Goal: Transaction & Acquisition: Purchase product/service

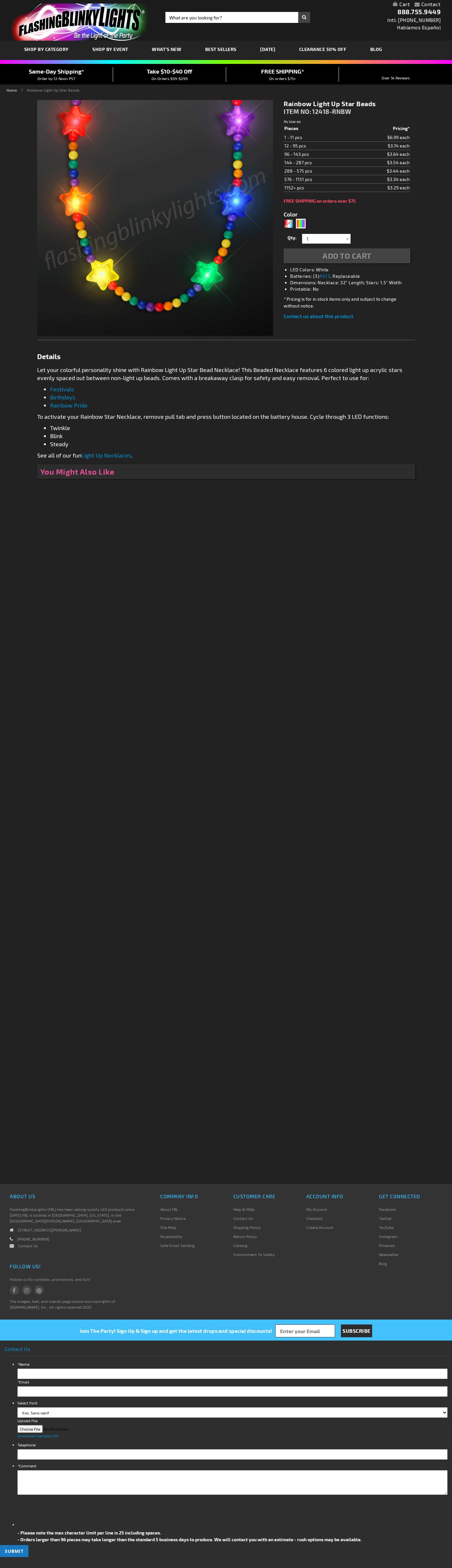
type input "5659"
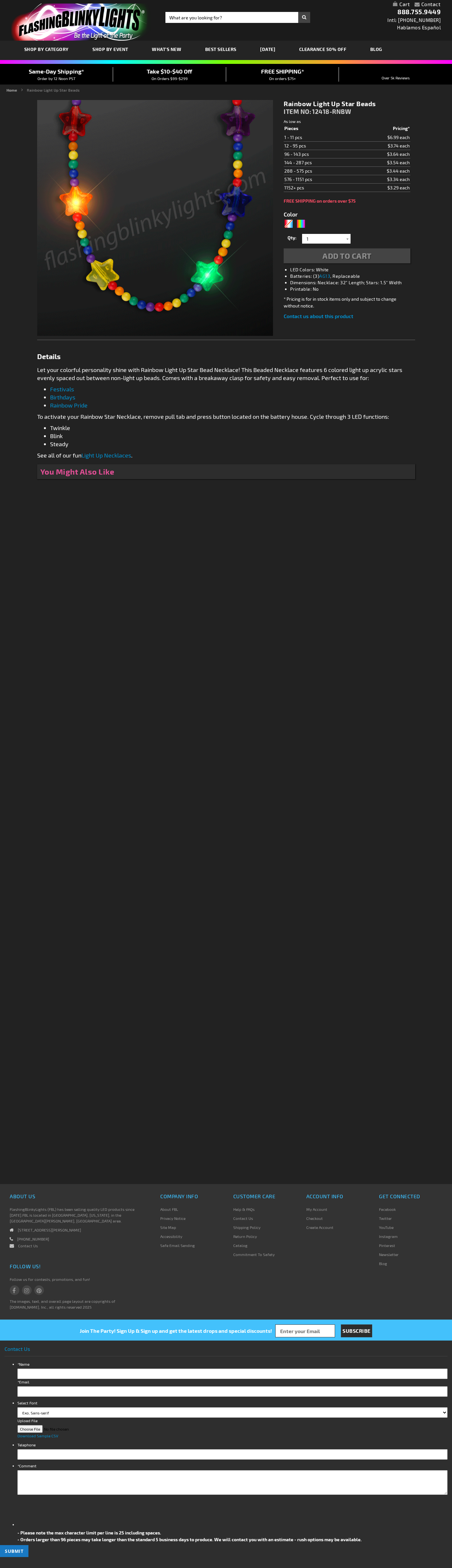
type input "5659"
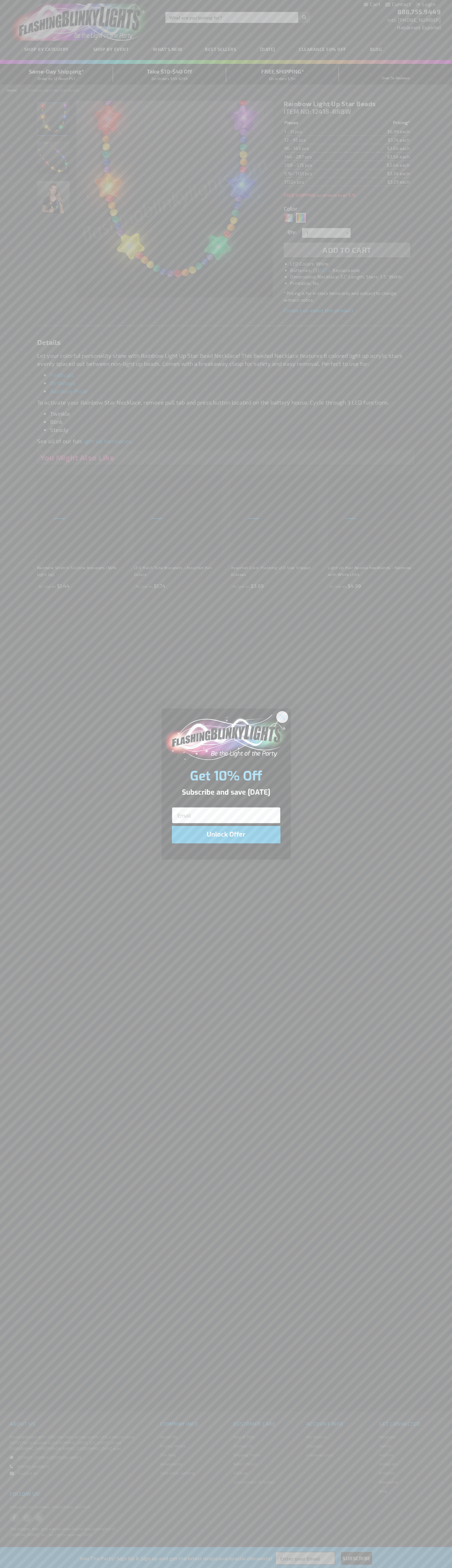
click at [282, 716] on icon "Close dialog" at bounding box center [281, 716] width 4 height 4
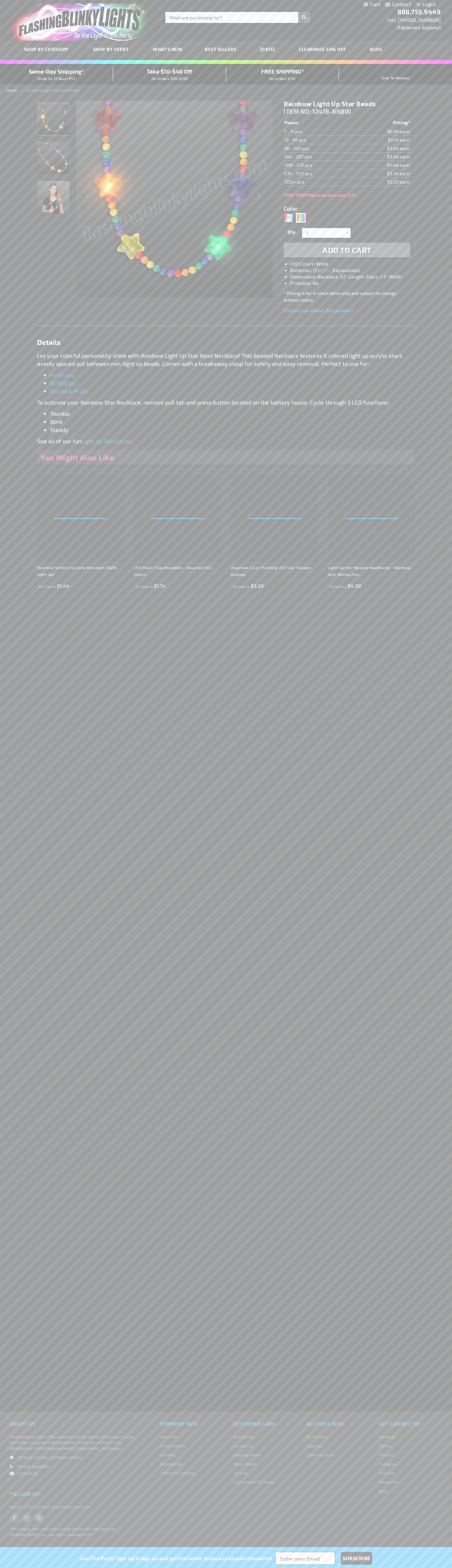
click at [347, 250] on span "Add to Cart" at bounding box center [347, 250] width 49 height 9
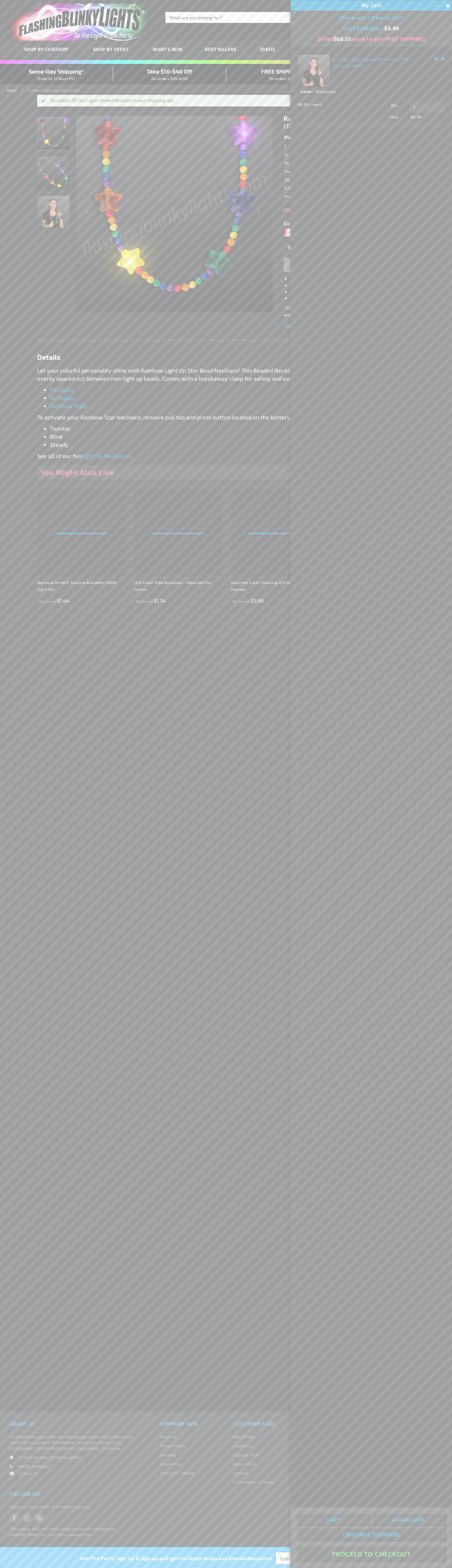
click at [371, 1554] on button "Proceed To Checkout" at bounding box center [371, 1554] width 148 height 15
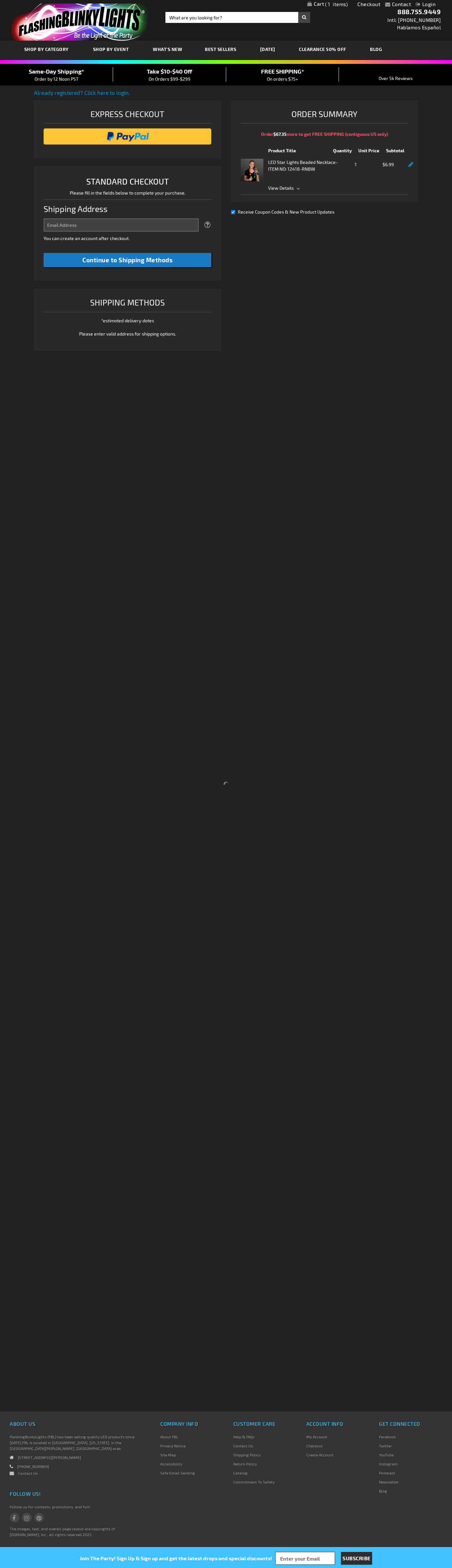
select select "US"
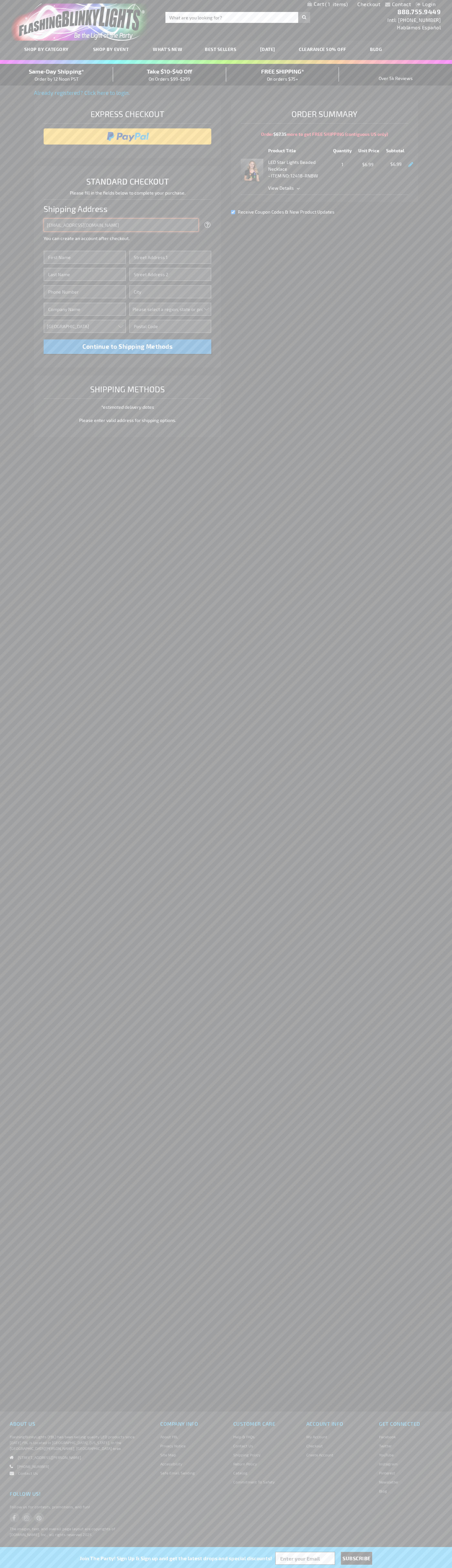
type input "johnsmith005@storebotmail.joonix.net"
type input "John"
type input "201 Colorado St"
type input "First floor"
type input "austin"
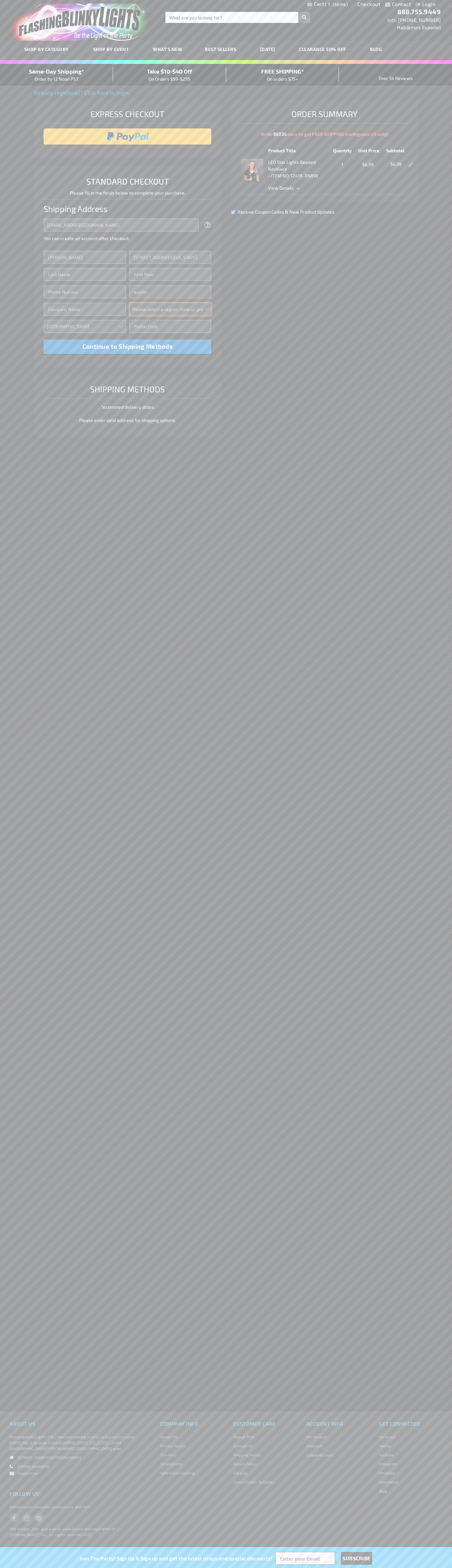
select select "57"
type input "78701"
type input "Smith"
type input "6502530000"
type input "John Smith"
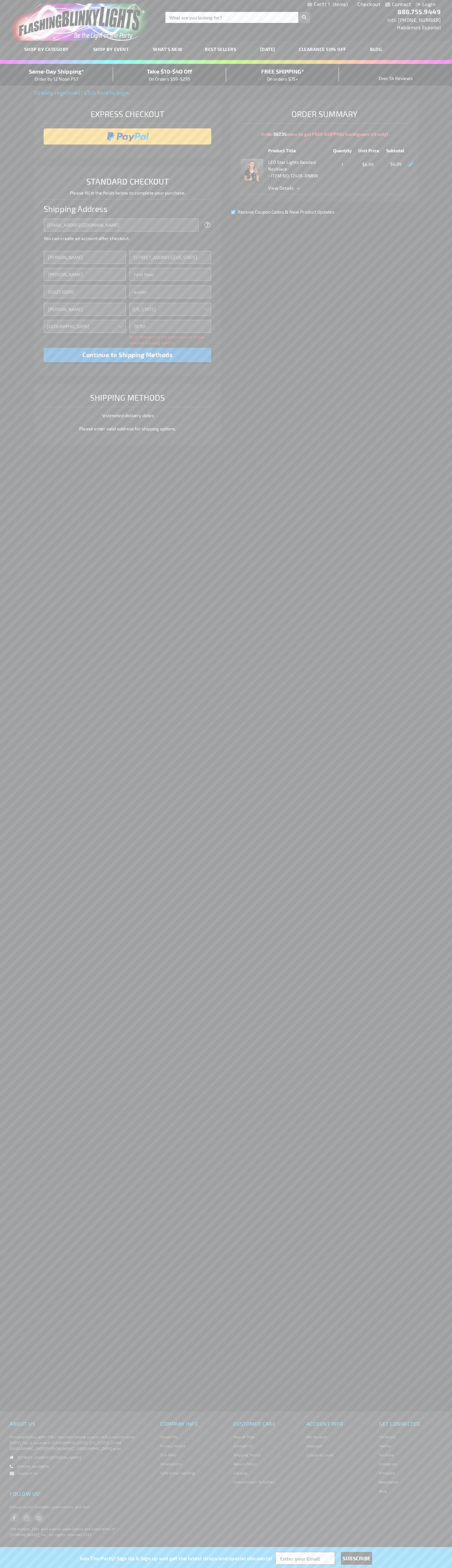
click at [57, 75] on div "Same-Day Shipping* Order by 12 Noon PST" at bounding box center [57, 74] width 113 height 15
click at [127, 136] on input "image" at bounding box center [127, 136] width 161 height 13
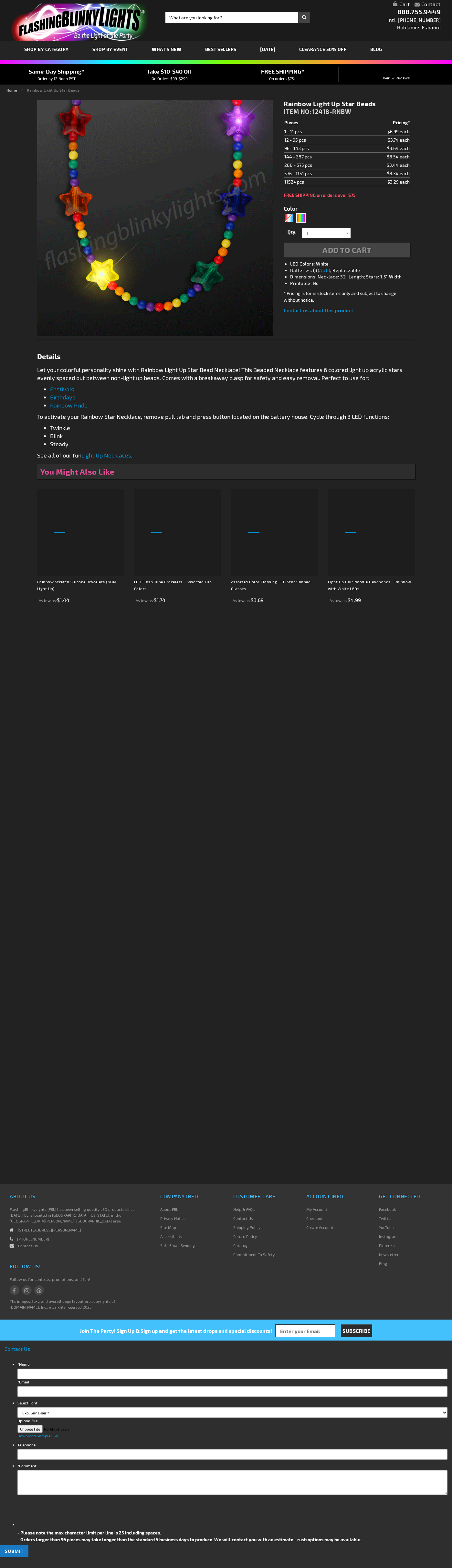
type input "5659"
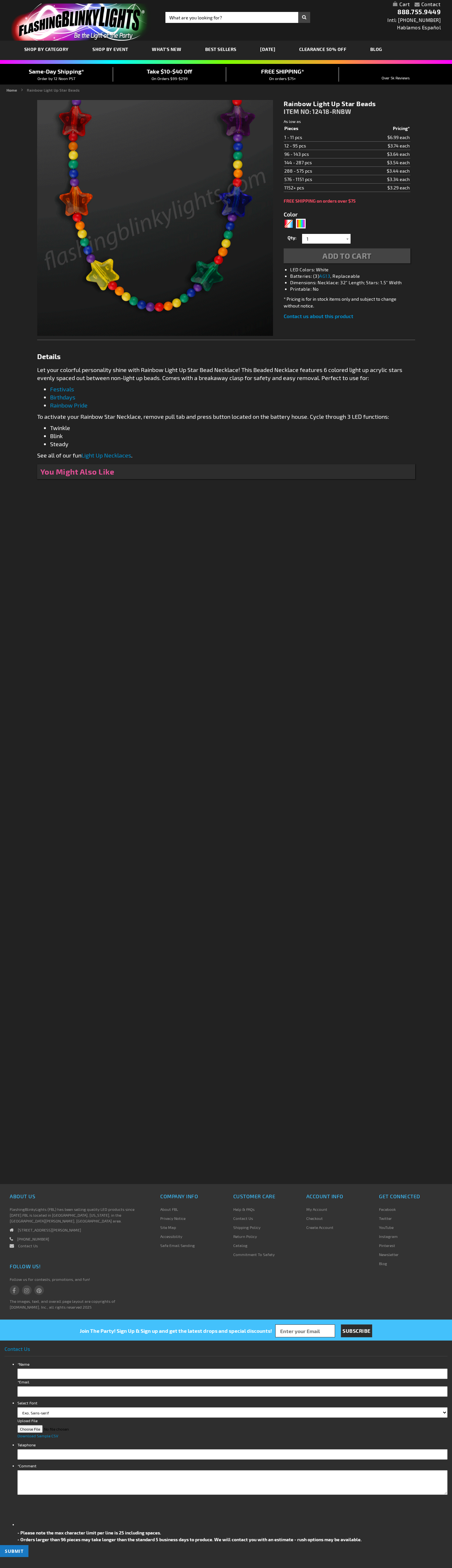
type input "5659"
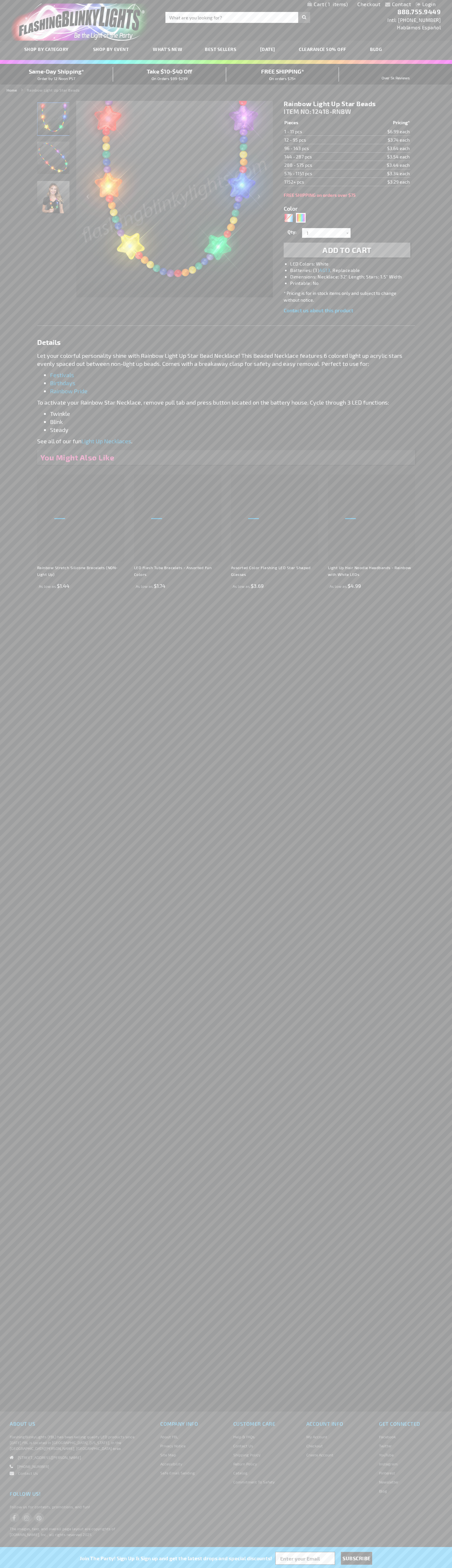
click at [327, 4] on span "1" at bounding box center [336, 4] width 23 height 6
